Goal: Connect with others: Connect with others

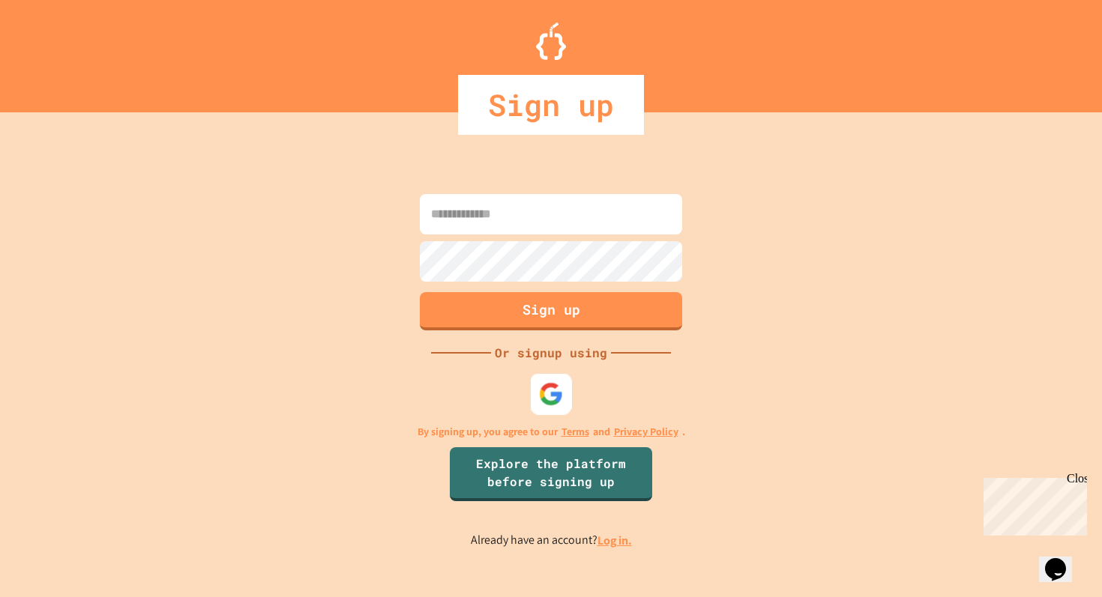
click at [552, 385] on img at bounding box center [551, 393] width 25 height 25
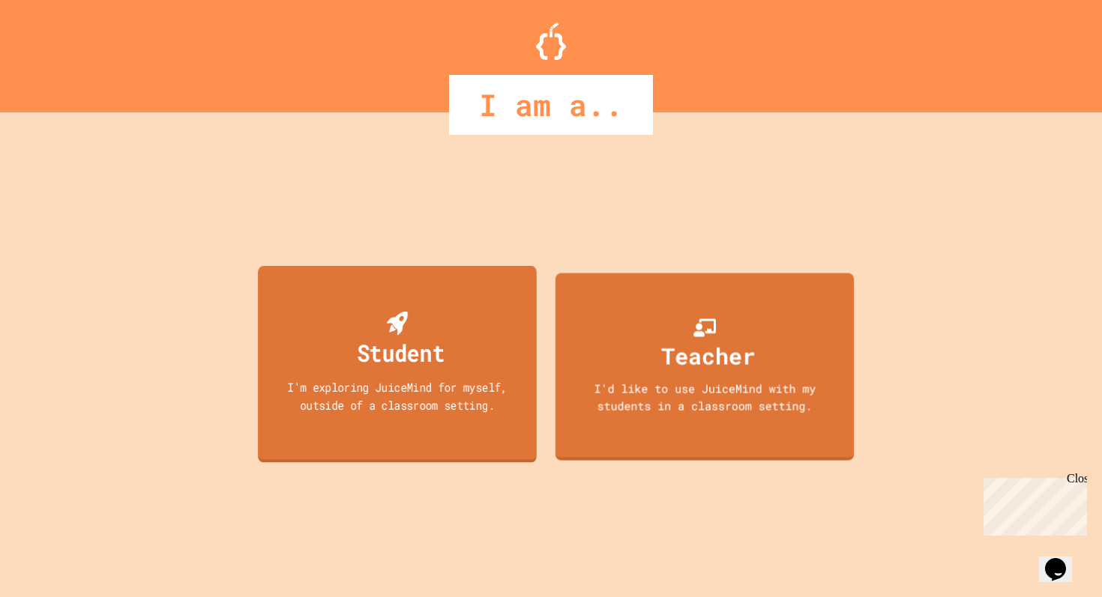
click at [474, 343] on div "Student I'm exploring JuiceMind for myself, outside of a classroom setting." at bounding box center [397, 363] width 279 height 197
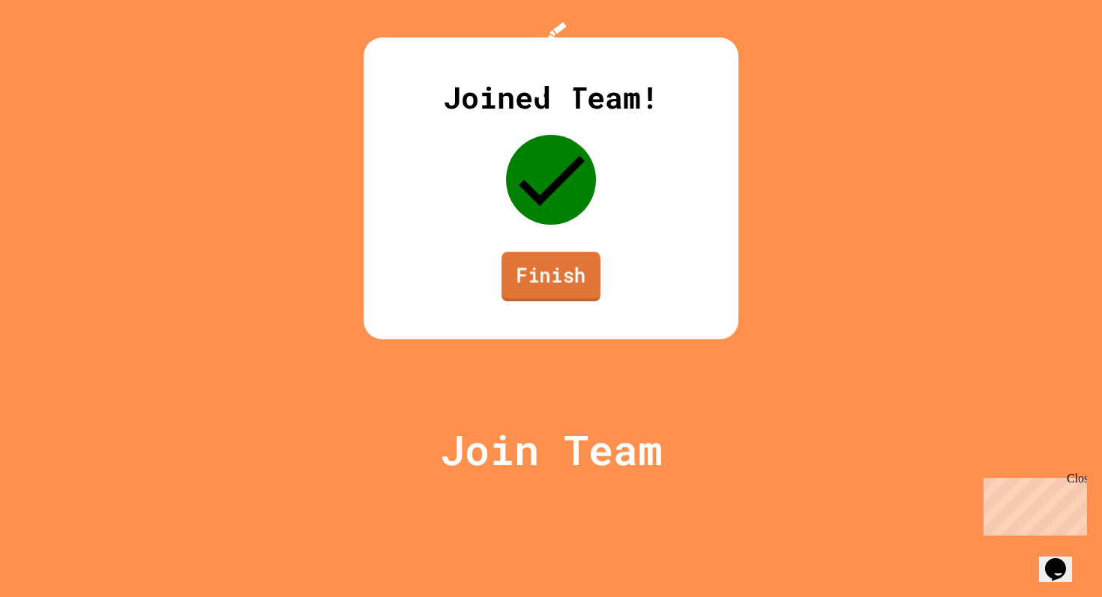
click at [545, 301] on link "Finish" at bounding box center [550, 276] width 99 height 49
